Goal: Complete application form

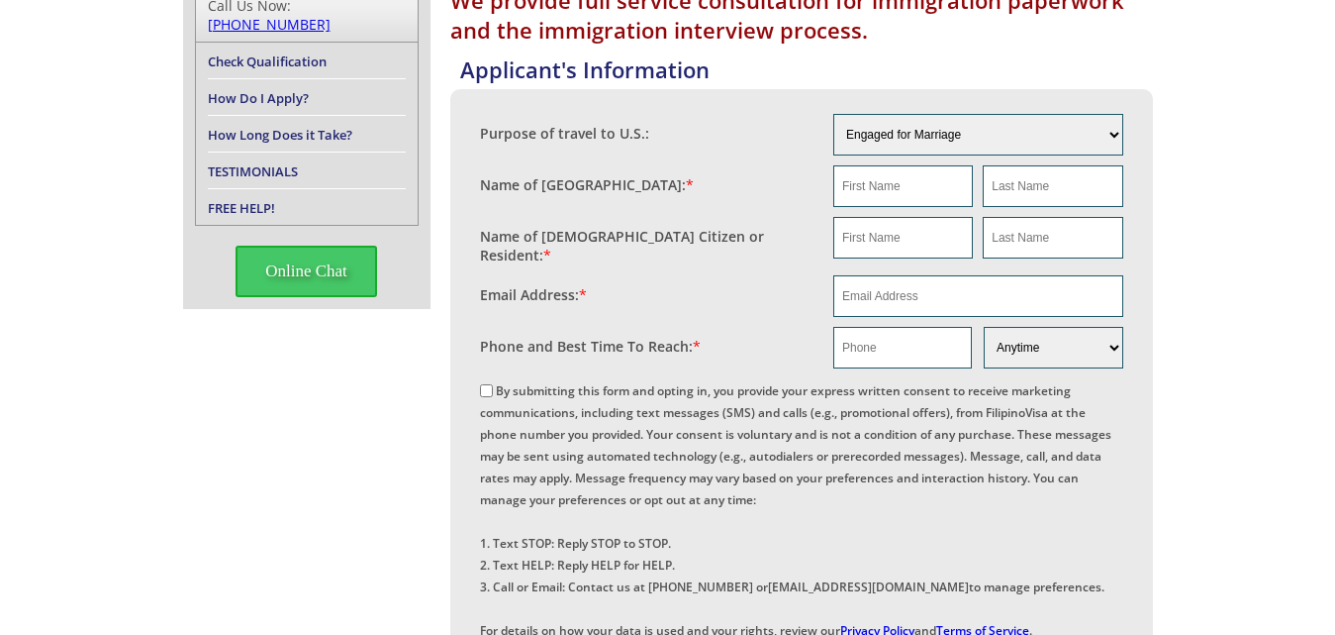
scroll to position [305, 0]
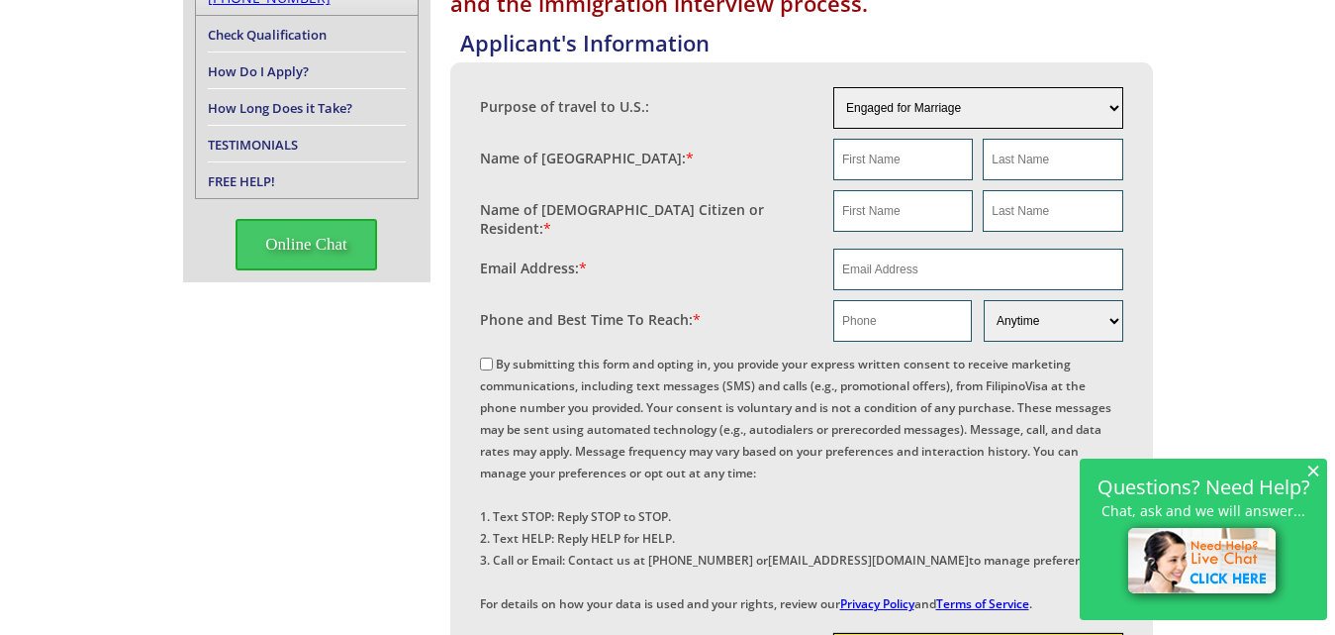
click at [1116, 108] on select "Engaged for Marriage Already Married to [DEMOGRAPHIC_DATA] Citizen / Resident F…" at bounding box center [978, 108] width 290 height 42
select select "6"
click at [833, 87] on select "Engaged for Marriage Already Married to [DEMOGRAPHIC_DATA] Citizen / Resident F…" at bounding box center [978, 108] width 290 height 42
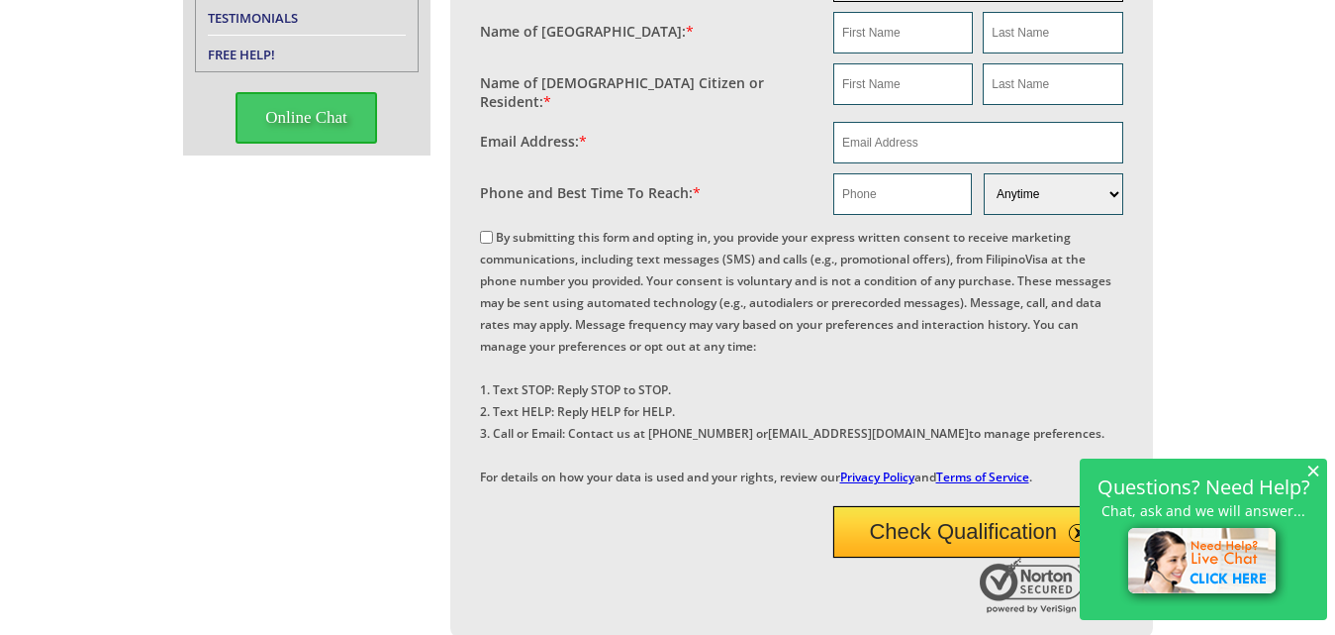
scroll to position [485, 0]
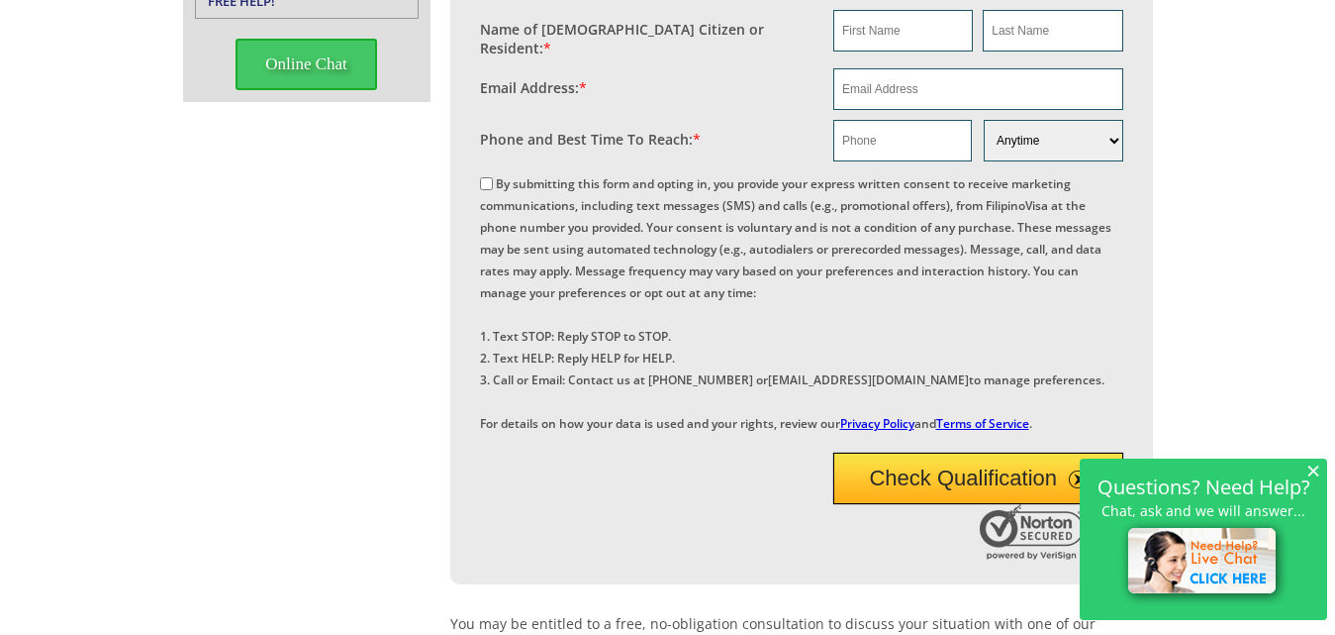
click at [488, 177] on input "By submitting this form and opting in, you provide your express written consent…" at bounding box center [486, 183] width 13 height 13
checkbox input "true"
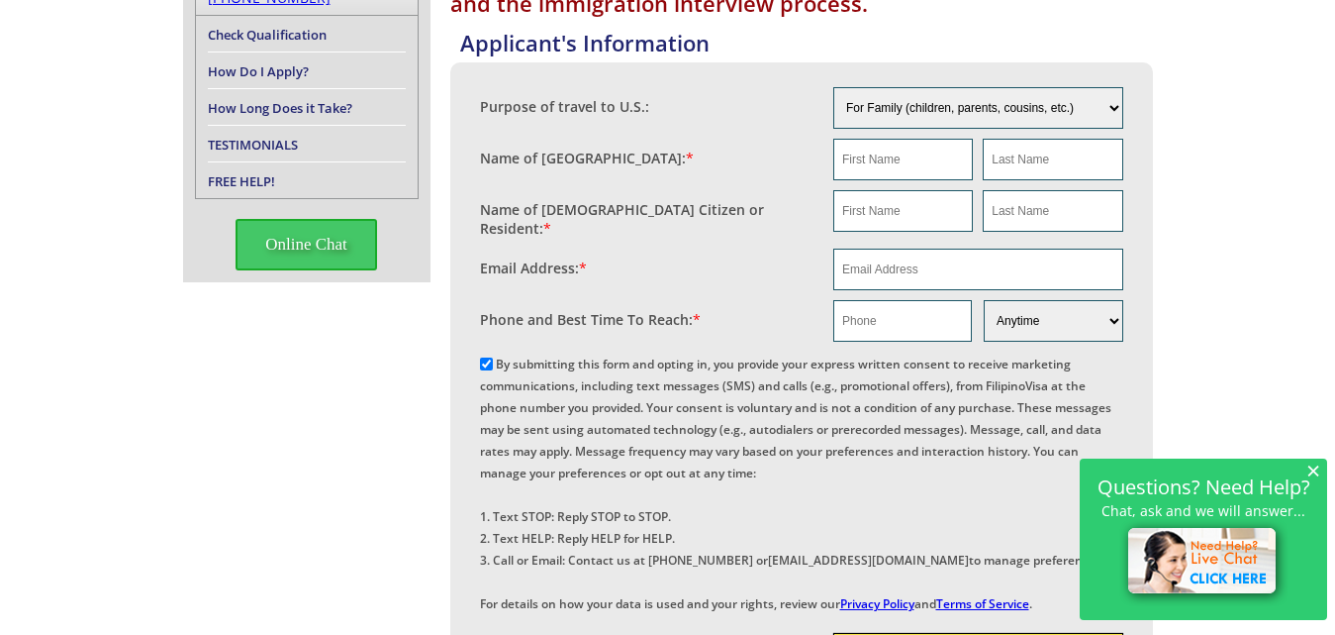
scroll to position [289, 0]
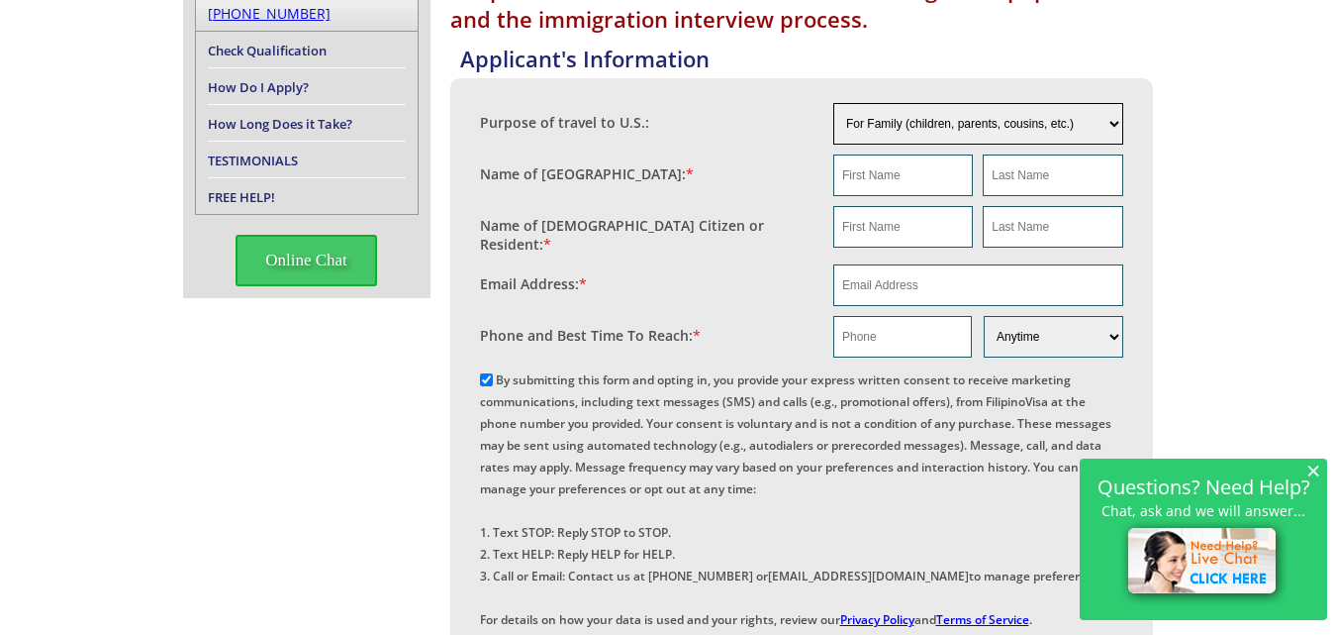
click at [1061, 134] on select "Engaged for Marriage Already Married to [DEMOGRAPHIC_DATA] Citizen / Resident F…" at bounding box center [978, 124] width 290 height 42
select select "5"
click at [833, 103] on select "Engaged for Marriage Already Married to [DEMOGRAPHIC_DATA] Citizen / Resident F…" at bounding box center [978, 124] width 290 height 42
click at [250, 78] on link "How Do I Apply?" at bounding box center [258, 87] width 101 height 18
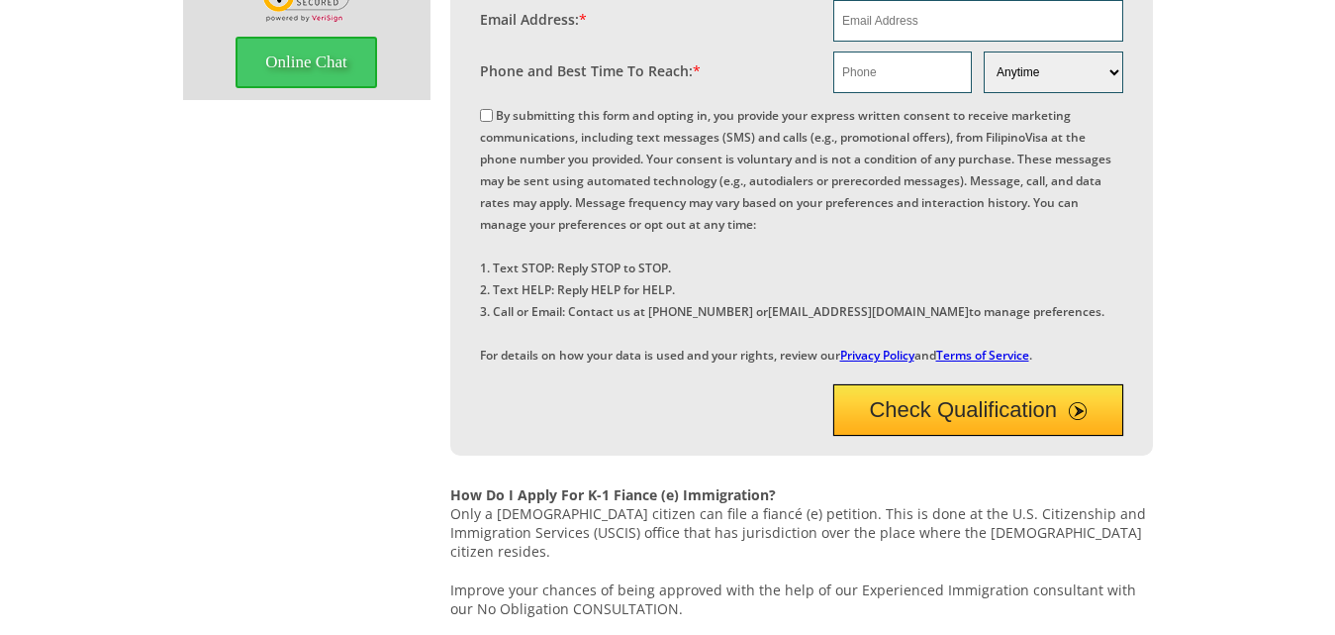
scroll to position [773, 0]
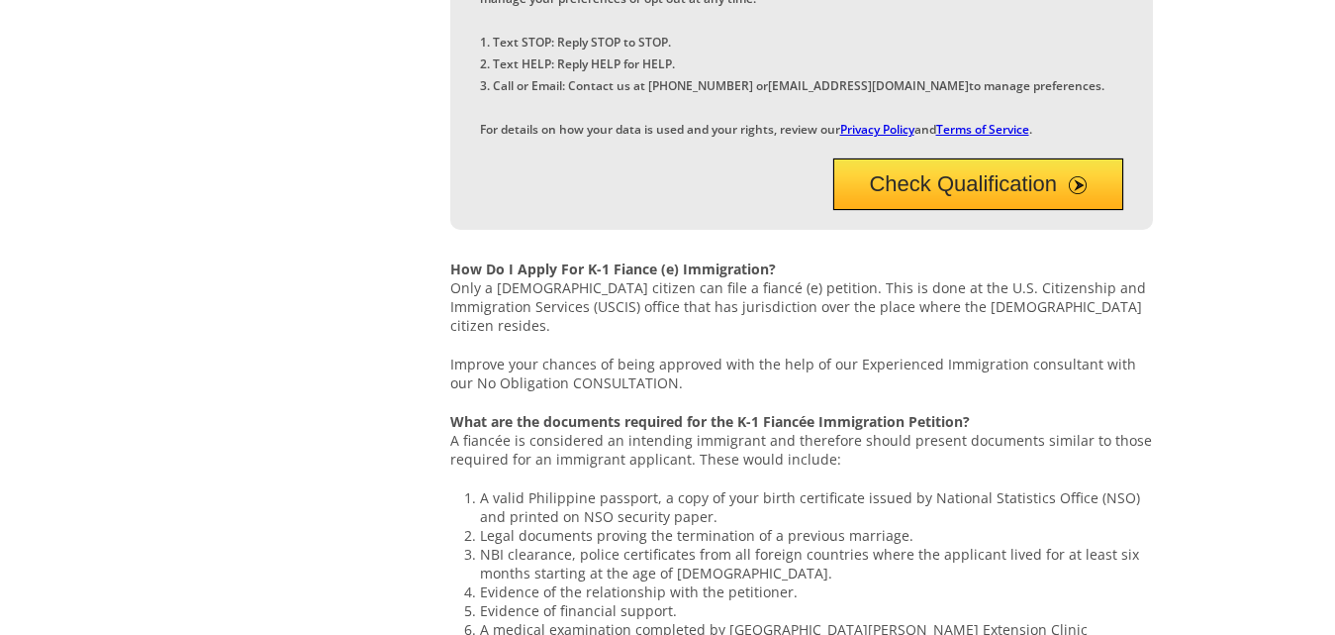
drag, startPoint x: 1344, startPoint y: 118, endPoint x: 1350, endPoint y: 279, distance: 161.5
click at [1334, 279] on html "United States and Philippines immigration consulting services for family based …" at bounding box center [667, 640] width 1335 height 2827
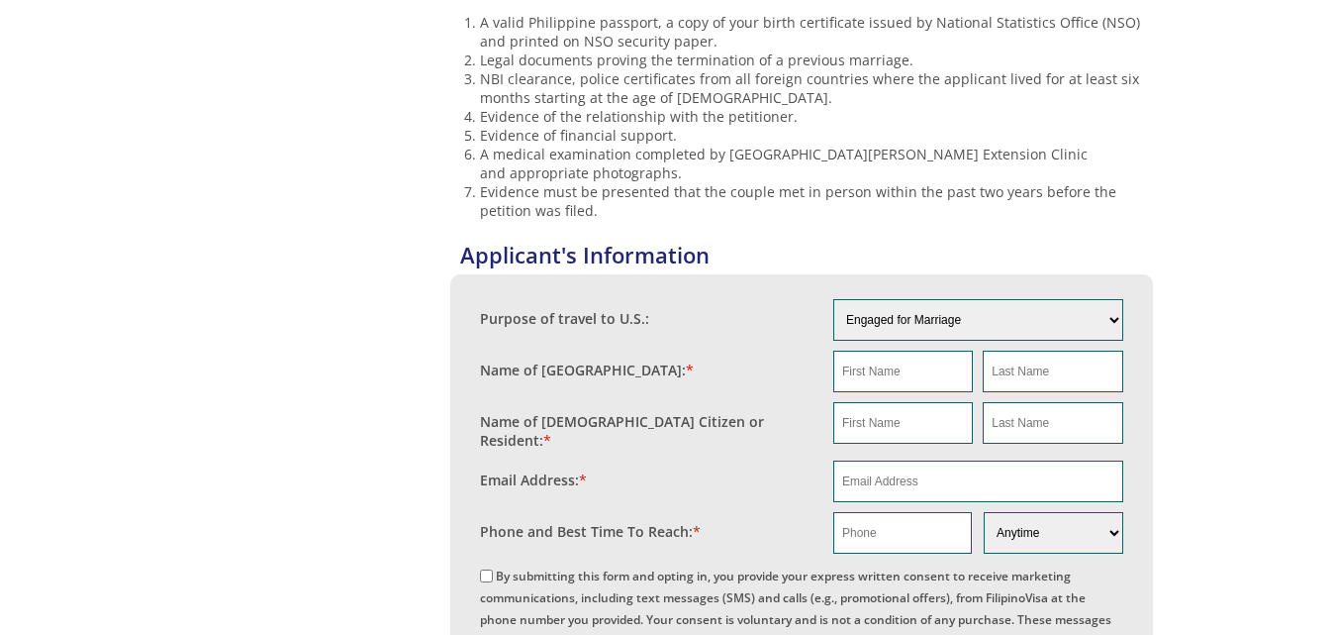
scroll to position [1262, 0]
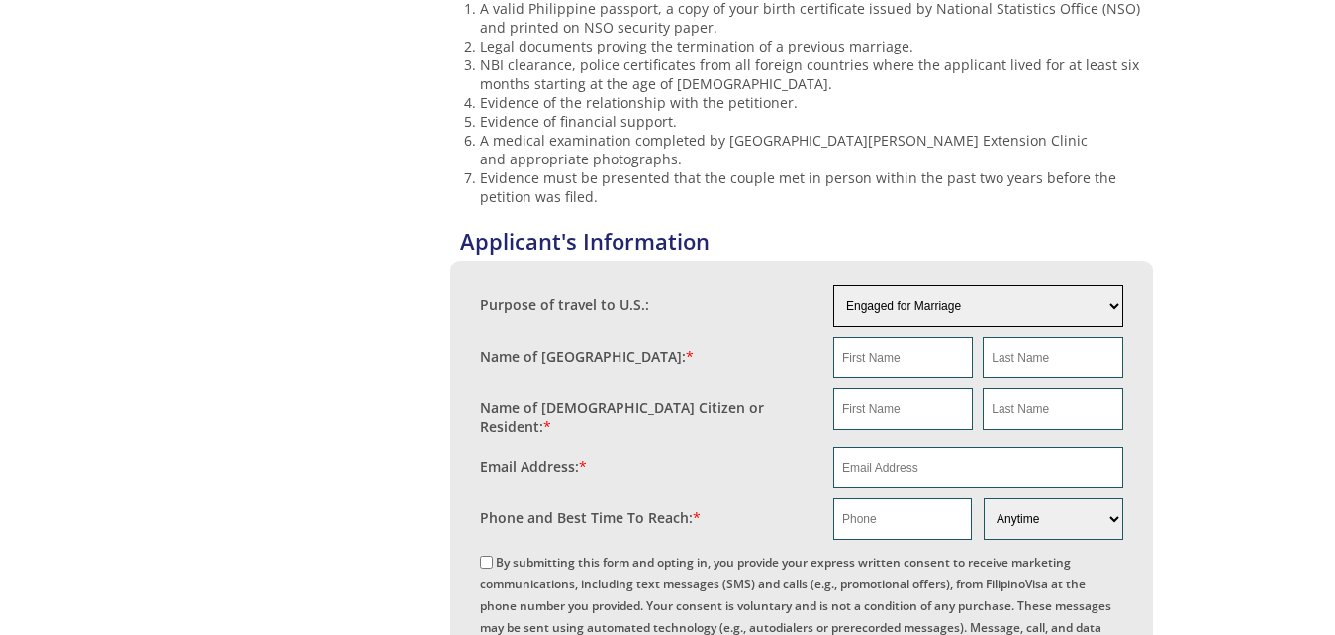
click at [1075, 327] on select "Engaged for Marriage Already Married to [DEMOGRAPHIC_DATA] Citizen / Resident F…" at bounding box center [978, 306] width 290 height 42
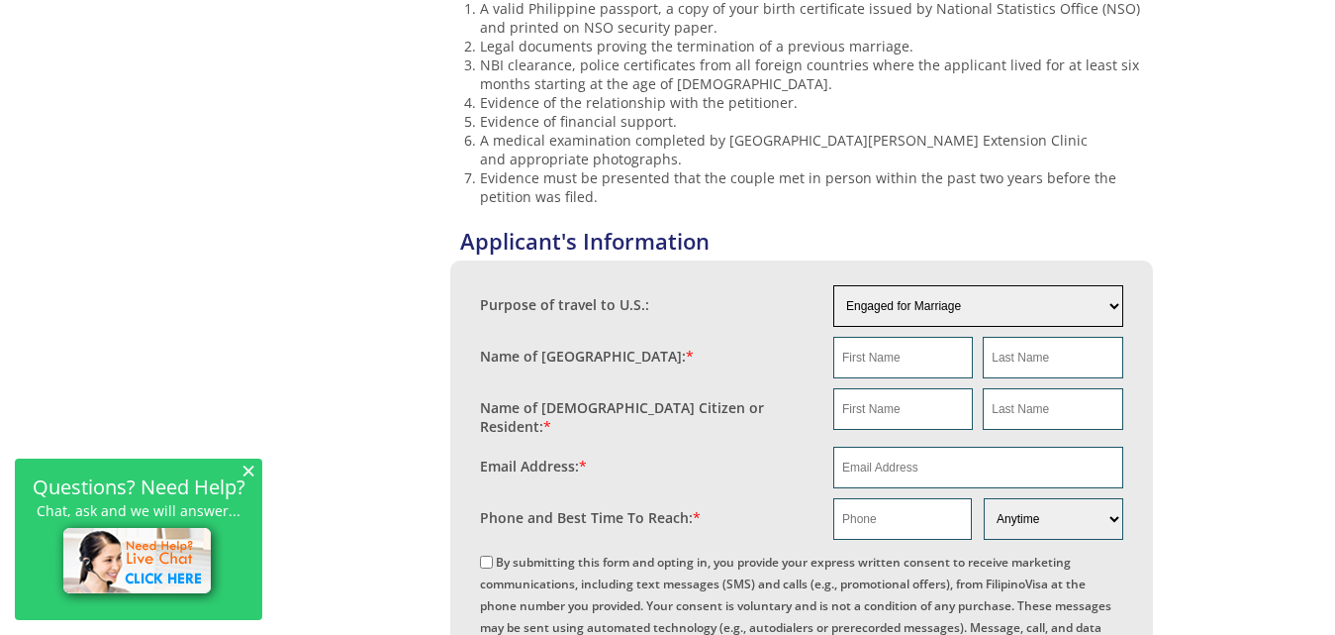
select select "5"
click at [833, 327] on select "Engaged for Marriage Already Married to [DEMOGRAPHIC_DATA] Citizen / Resident F…" at bounding box center [978, 306] width 290 height 42
click at [887, 378] on input "text" at bounding box center [903, 358] width 140 height 42
drag, startPoint x: 888, startPoint y: 416, endPoint x: 735, endPoint y: 288, distance: 198.9
click at [735, 255] on h4 "Applicant's Information" at bounding box center [806, 241] width 693 height 30
